Goal: Check status: Check status

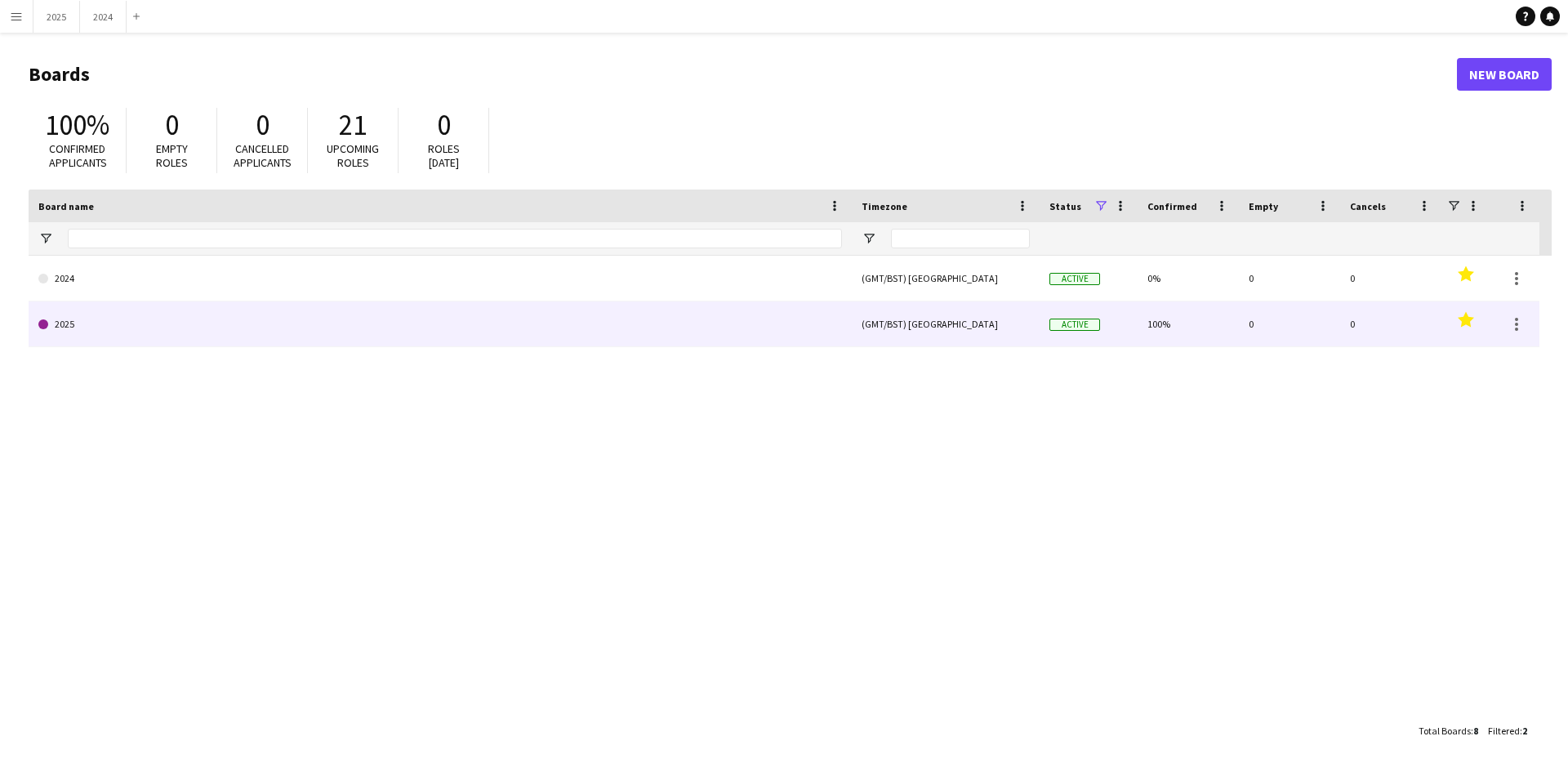
click at [126, 321] on link "2025" at bounding box center [440, 324] width 804 height 46
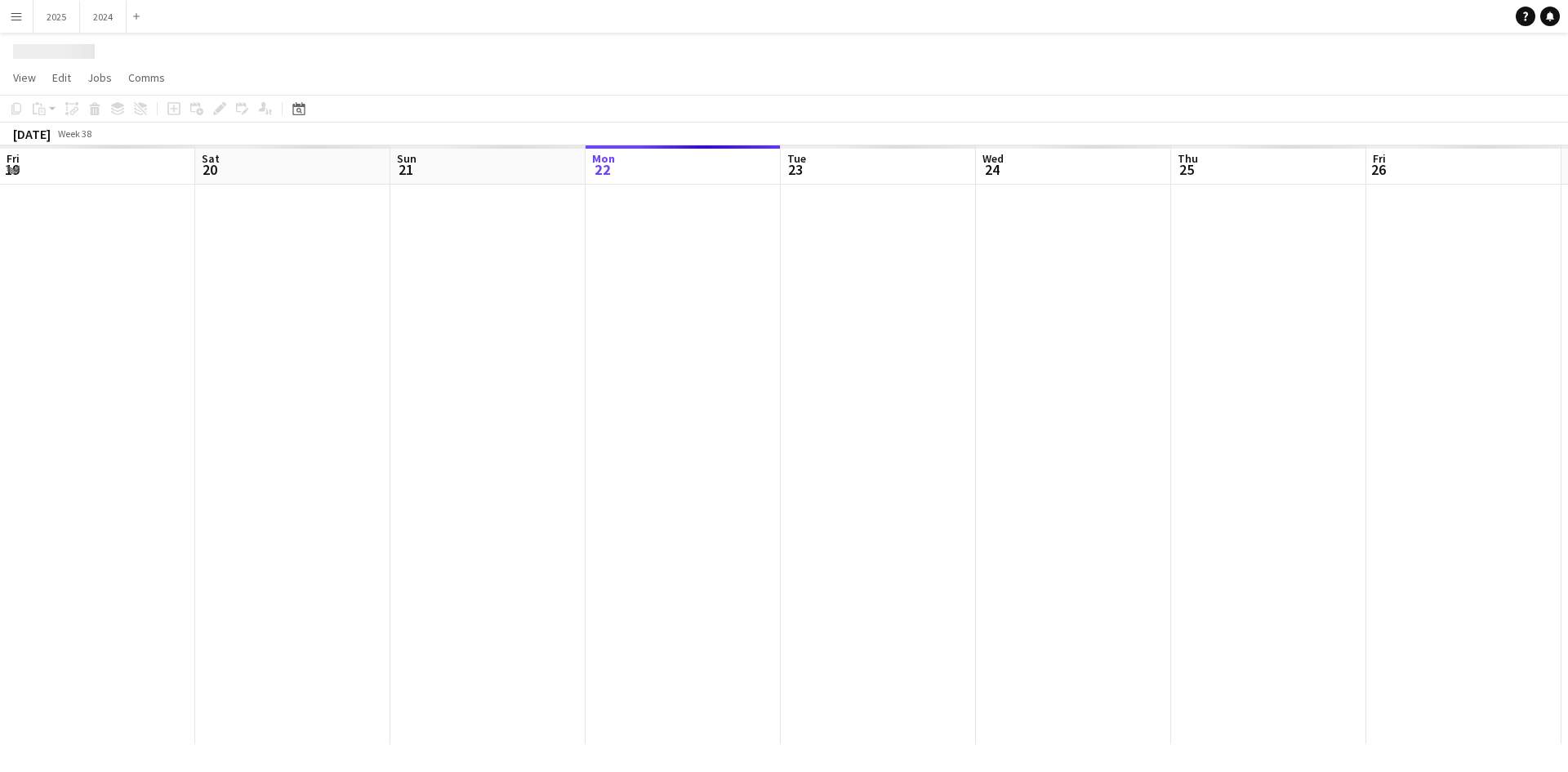
scroll to position [0, 390]
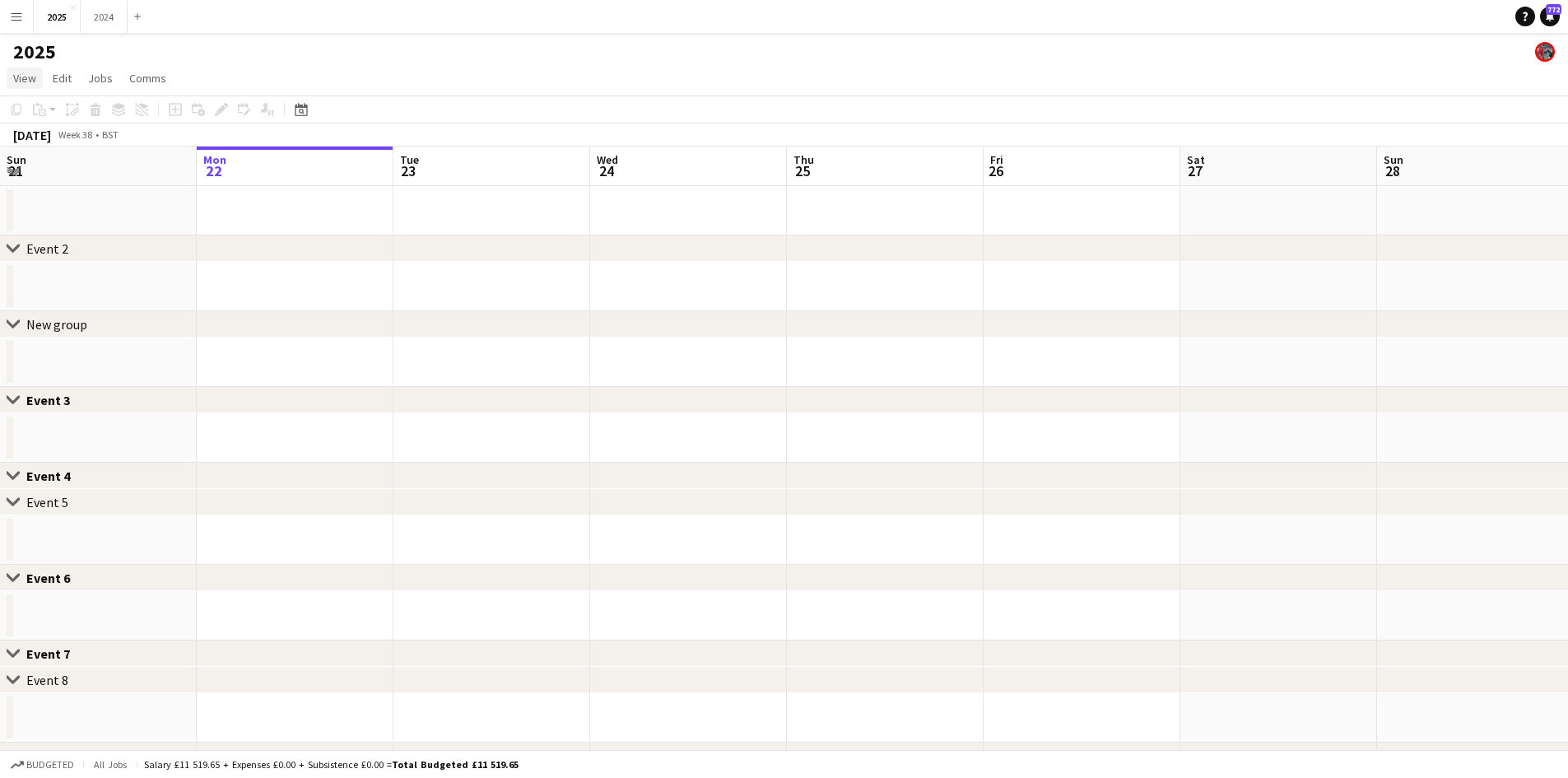
click at [26, 77] on span "View" at bounding box center [25, 77] width 23 height 14
click at [59, 186] on span "Month view" at bounding box center [48, 183] width 56 height 14
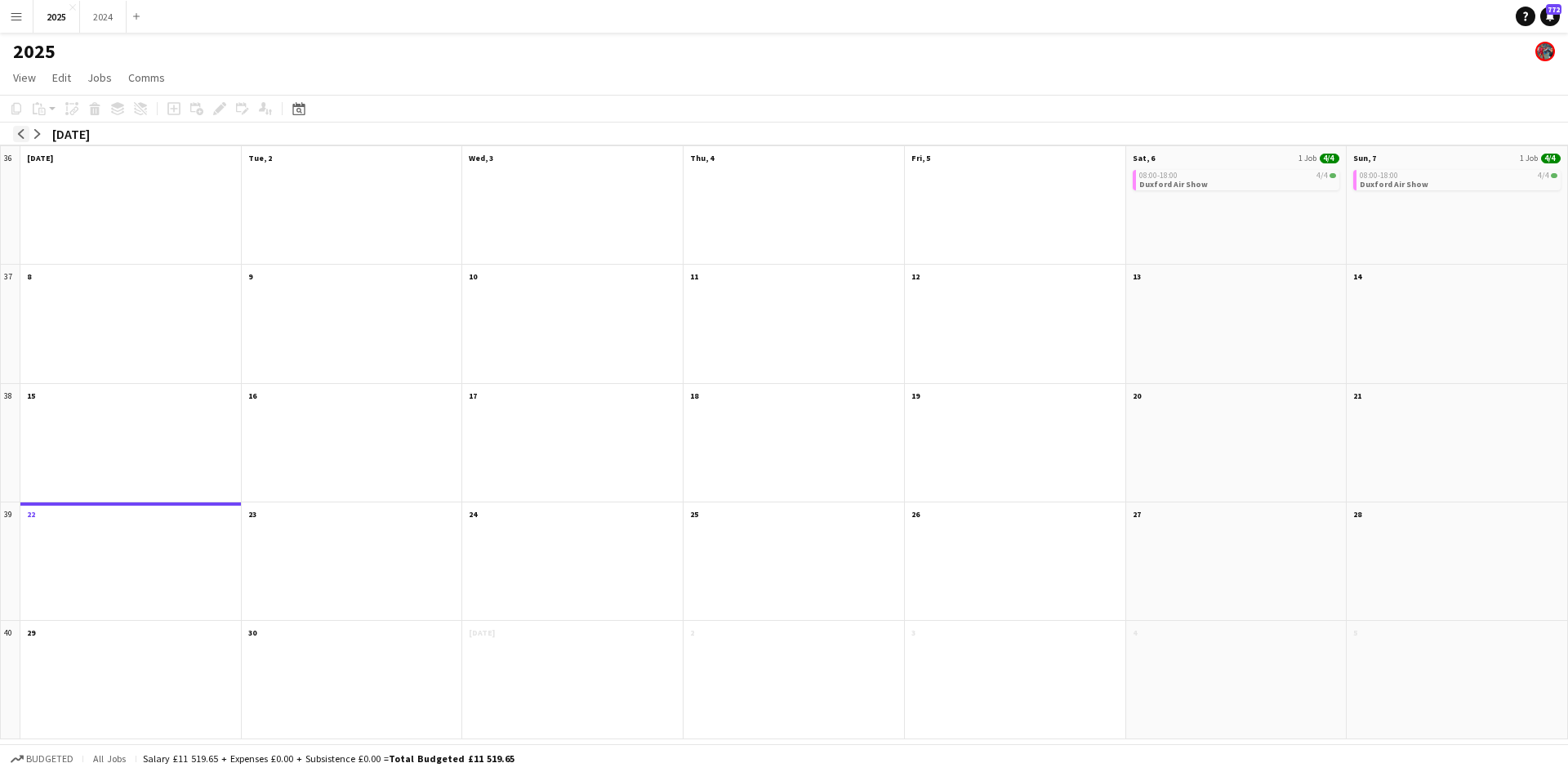
click at [20, 129] on app-icon "arrow-left" at bounding box center [21, 134] width 10 height 10
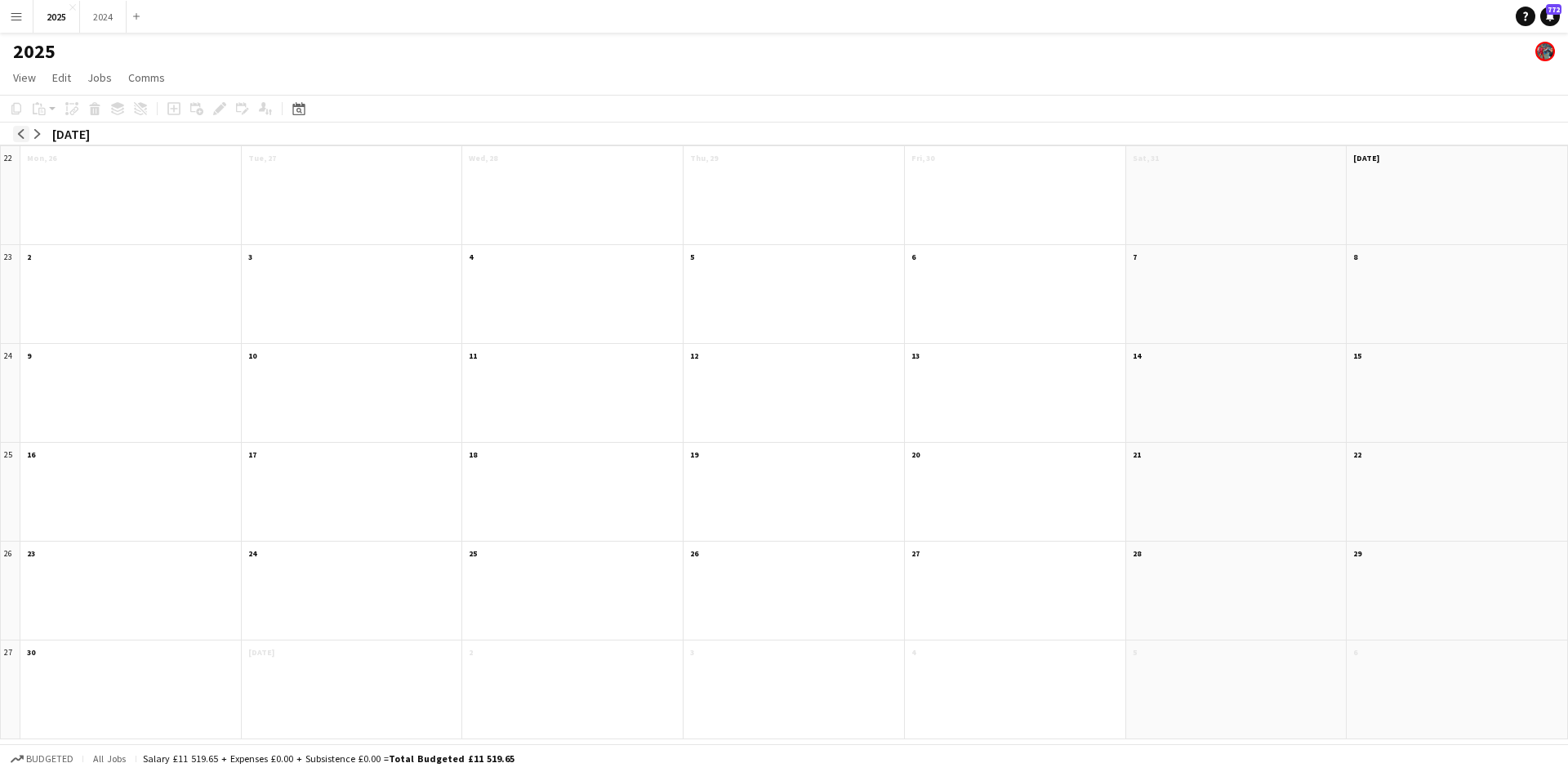
click at [20, 129] on app-icon "arrow-left" at bounding box center [21, 134] width 10 height 10
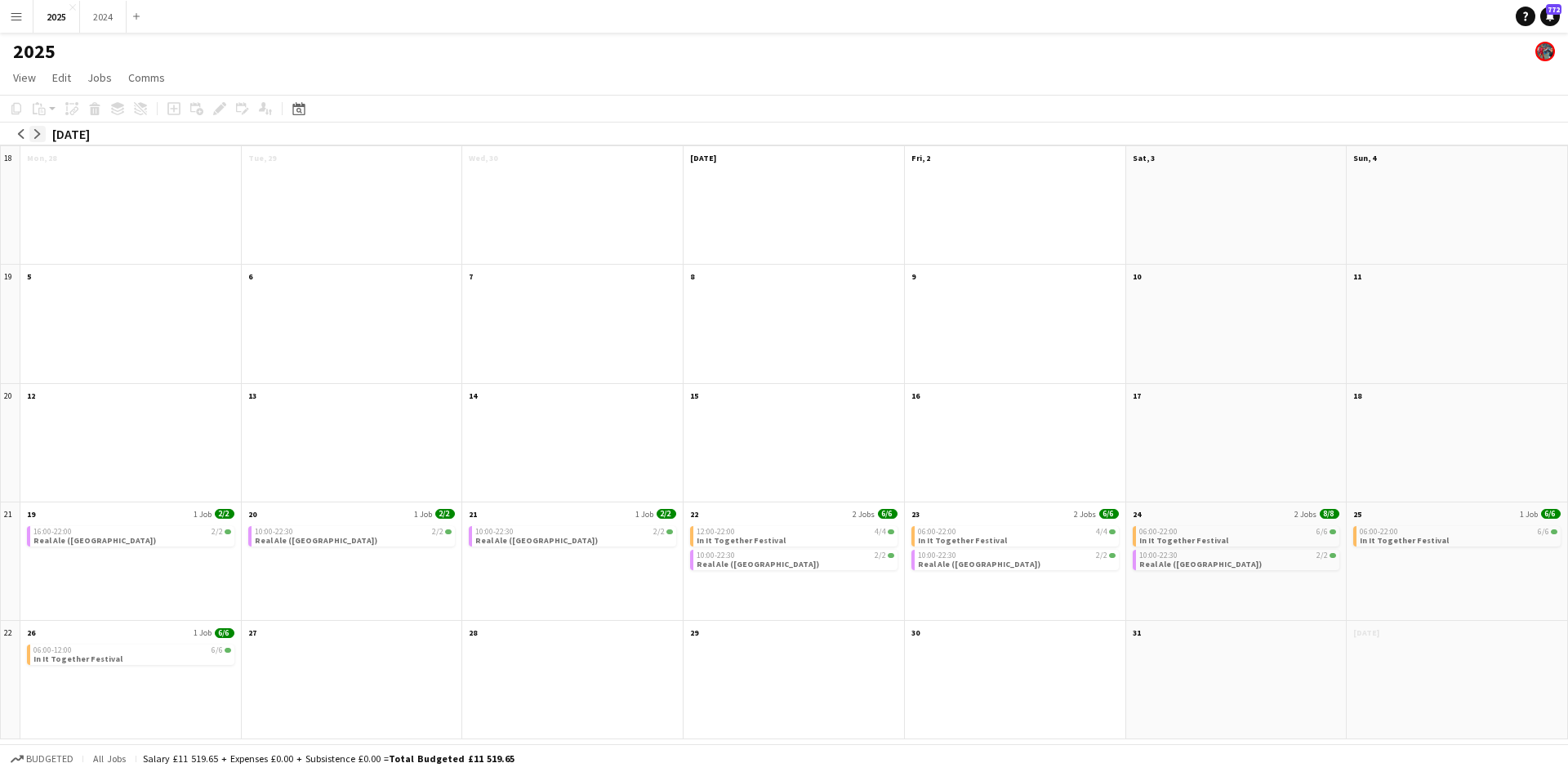
click at [40, 140] on button "arrow-right" at bounding box center [37, 133] width 16 height 16
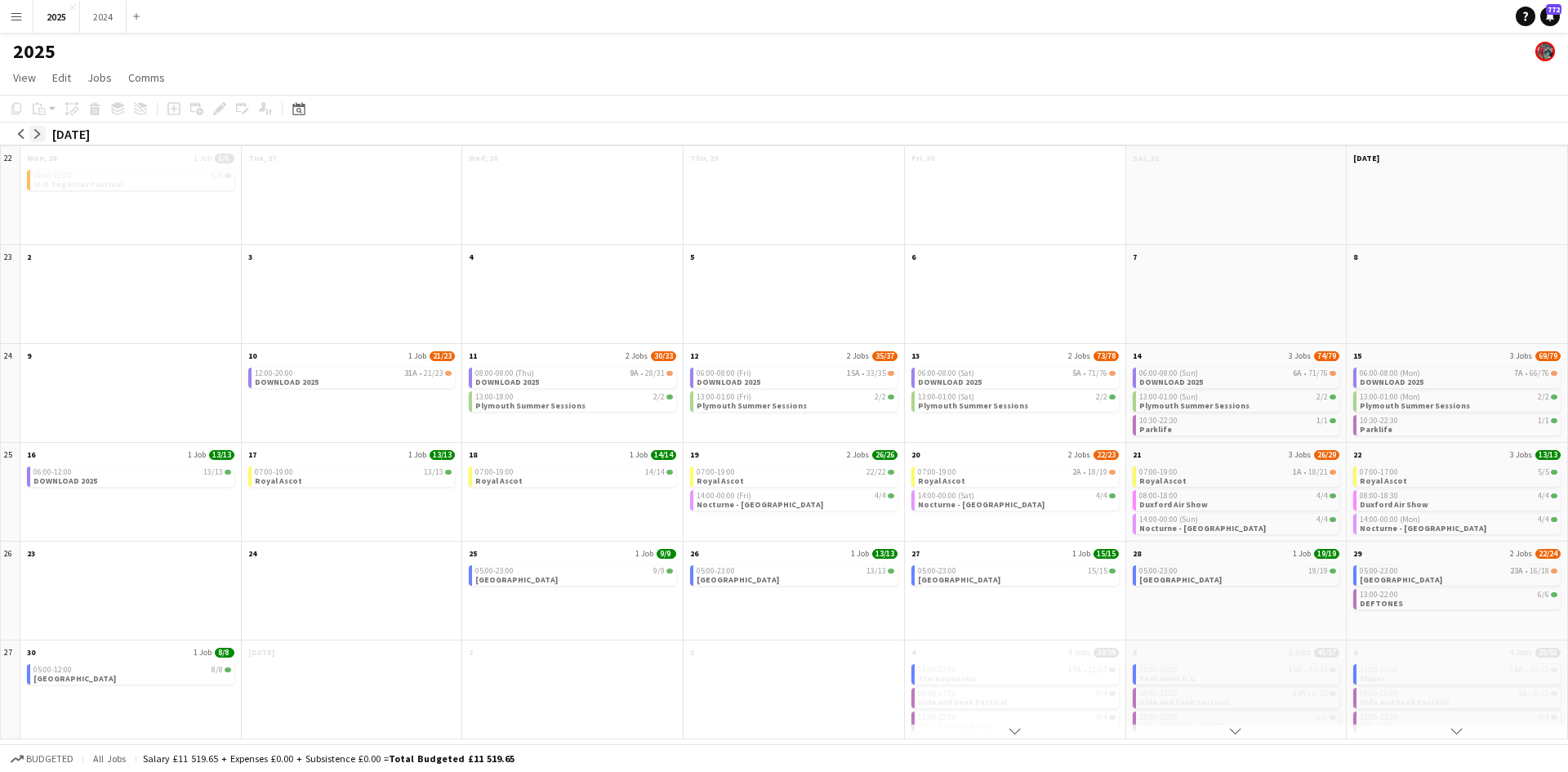
click at [35, 134] on app-icon "arrow-right" at bounding box center [37, 134] width 10 height 10
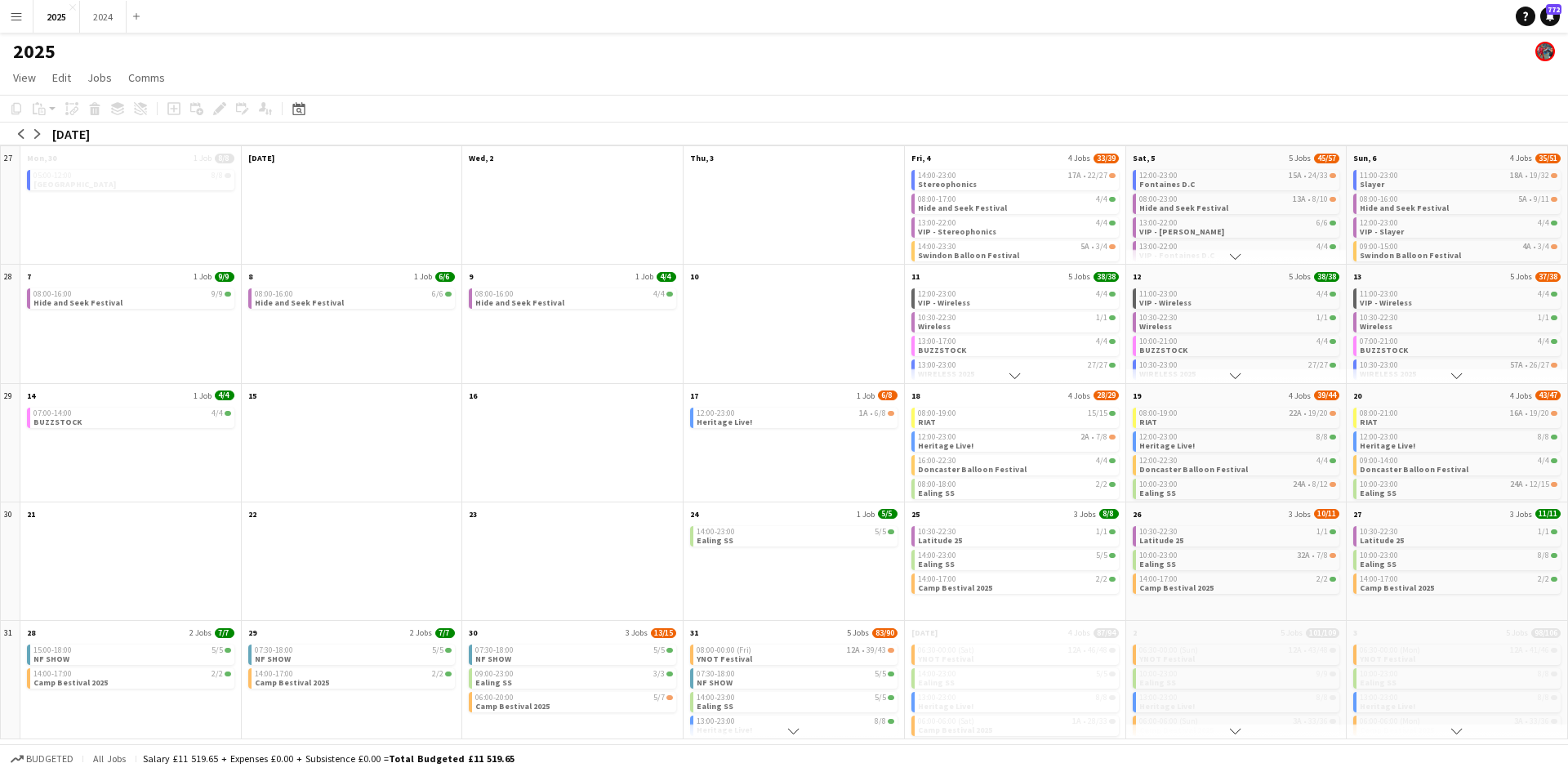
click at [10, 134] on div "arrow-left arrow-right [DATE]" at bounding box center [55, 134] width 109 height 23
click at [18, 135] on app-icon "arrow-left" at bounding box center [21, 134] width 10 height 10
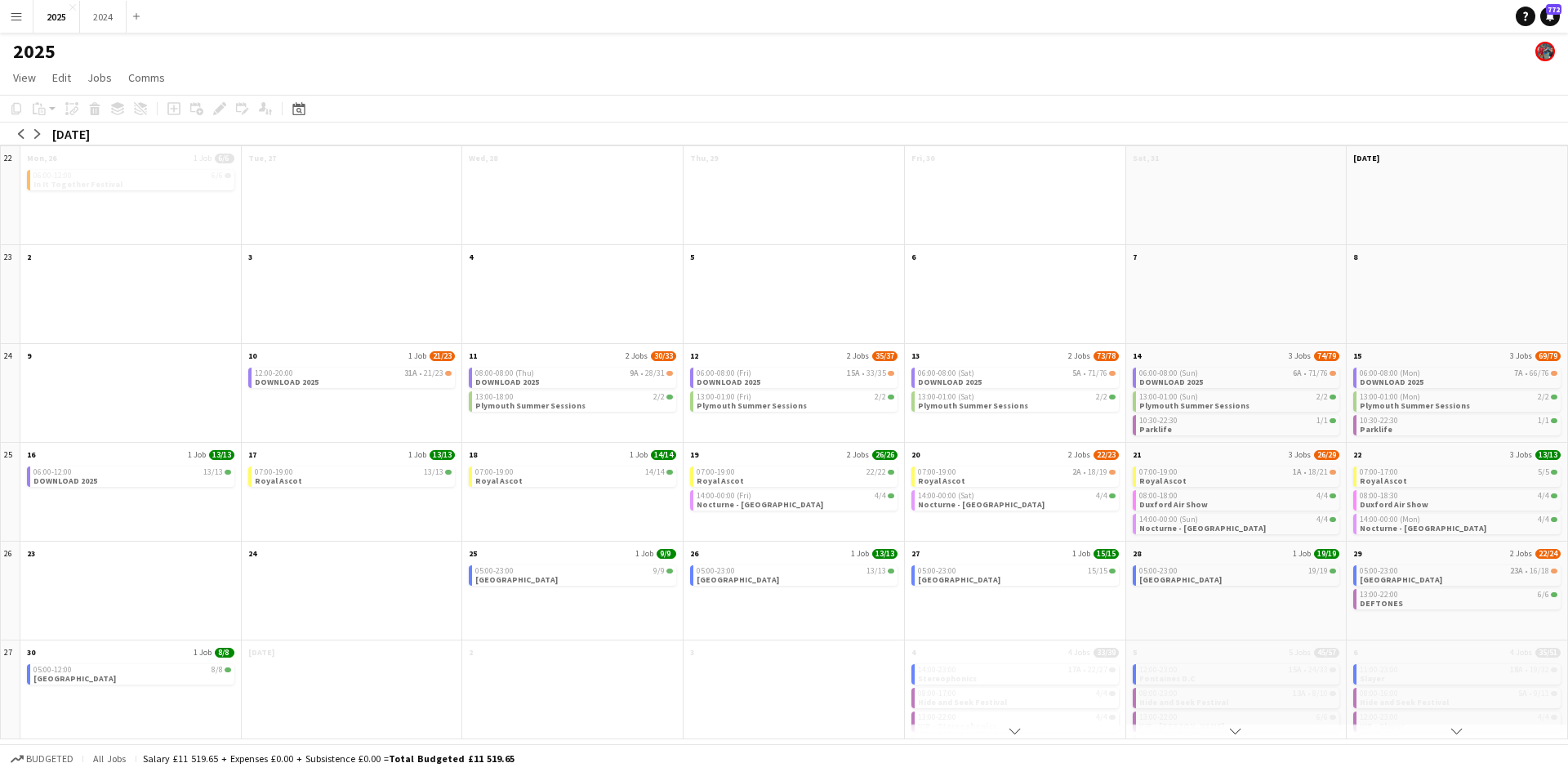
click at [351, 731] on div at bounding box center [352, 699] width 221 height 78
click at [43, 128] on button "arrow-right" at bounding box center [37, 133] width 16 height 16
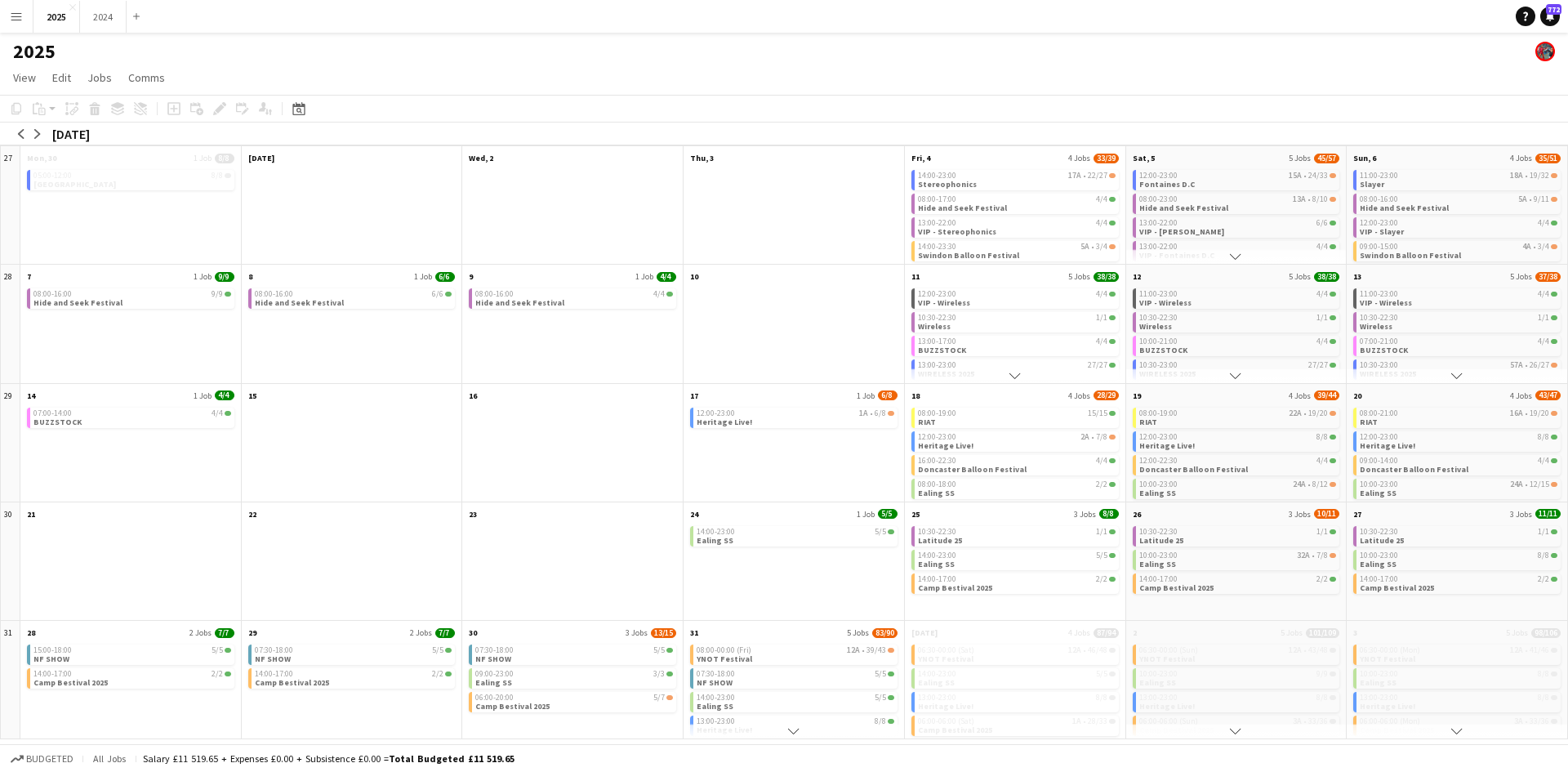
click at [1223, 256] on button "Scroll down" at bounding box center [1236, 256] width 221 height 14
click at [790, 736] on app-icon "Scroll down" at bounding box center [794, 731] width 12 height 12
click at [37, 135] on app-icon "arrow-right" at bounding box center [37, 134] width 10 height 10
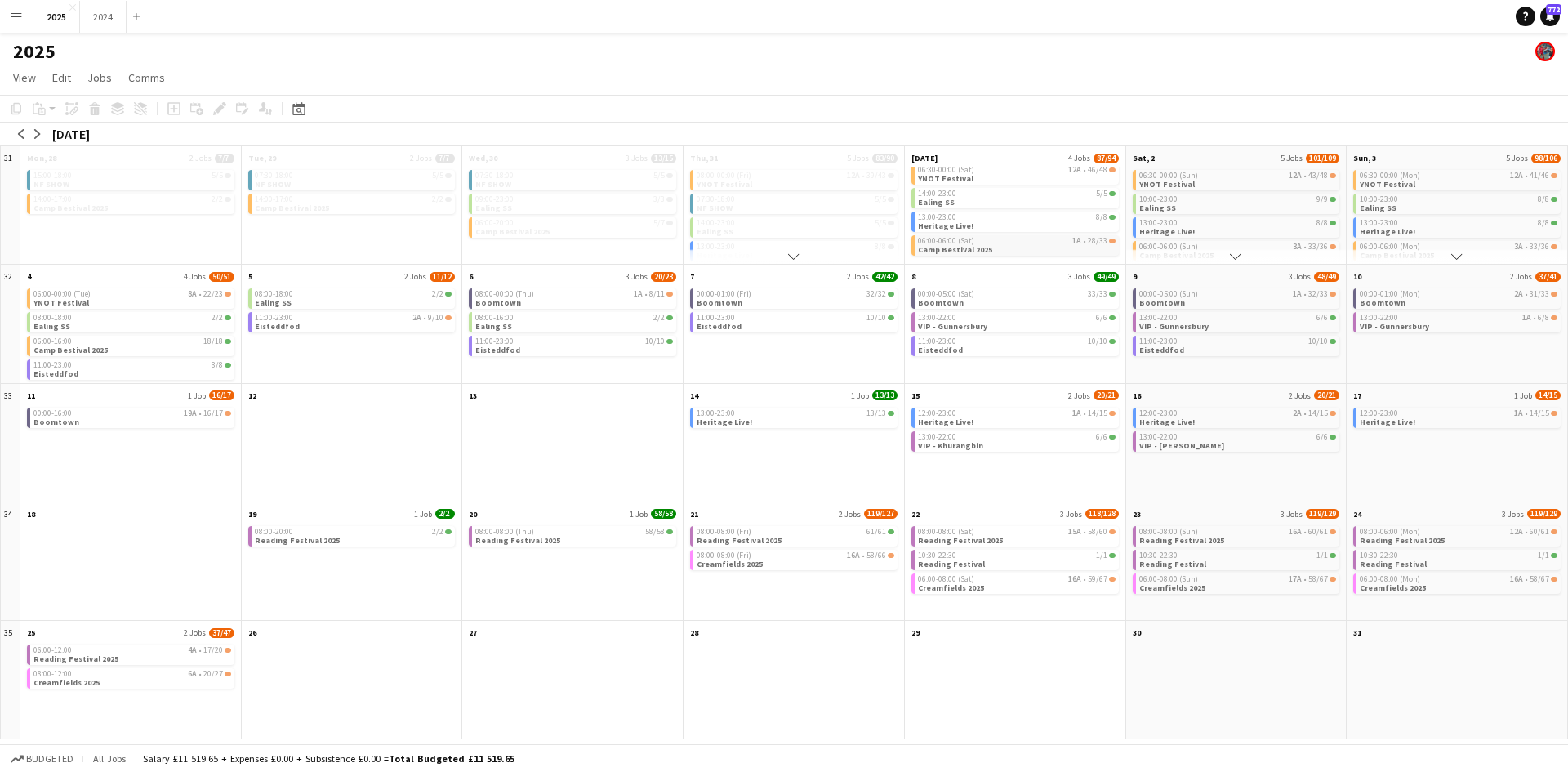
scroll to position [8, 0]
click at [22, 131] on app-icon "arrow-left" at bounding box center [21, 134] width 10 height 10
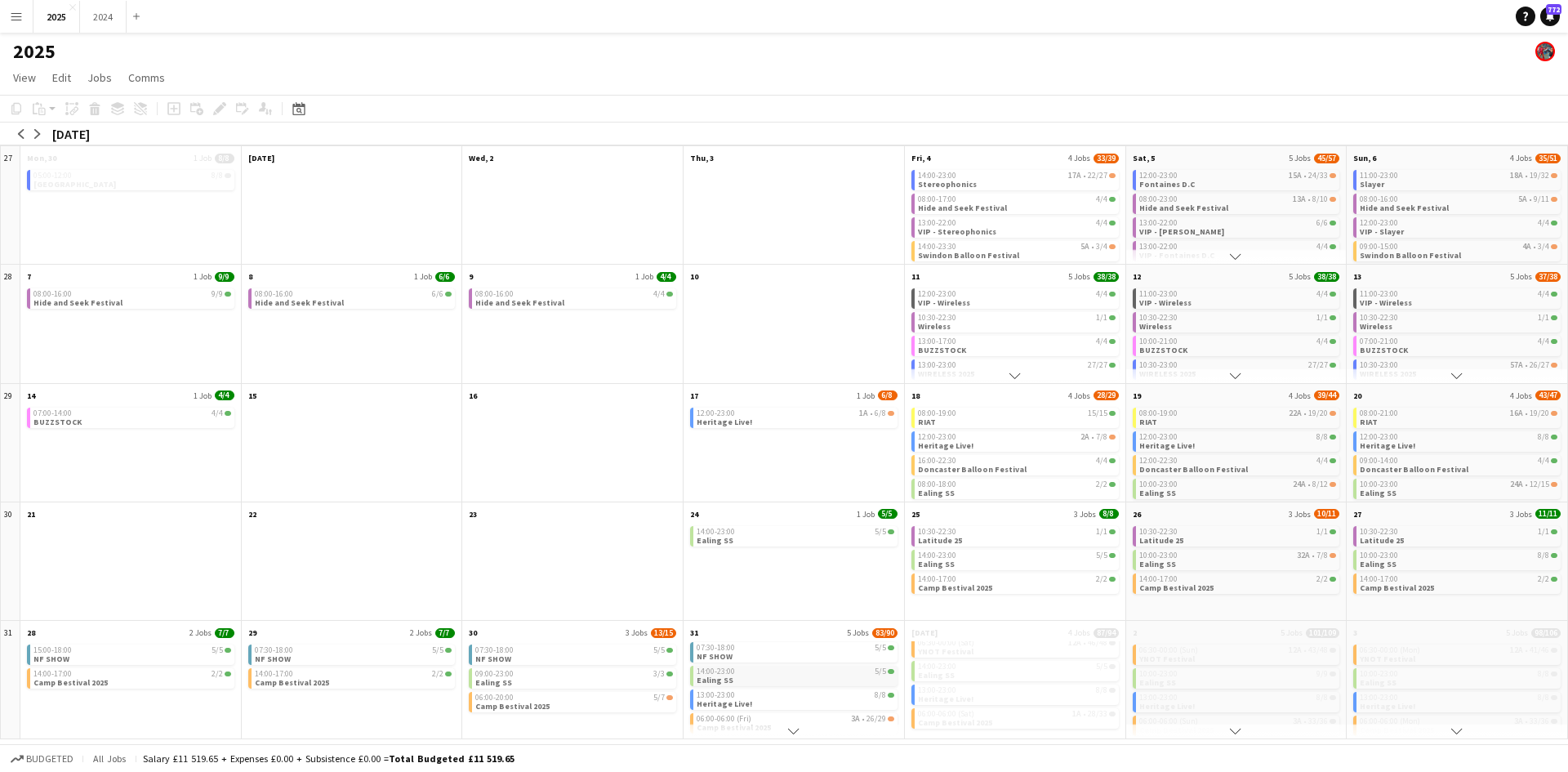
scroll to position [39, 0]
click at [36, 139] on button "arrow-right" at bounding box center [37, 133] width 16 height 16
